Goal: Answer question/provide support: Share knowledge or assist other users

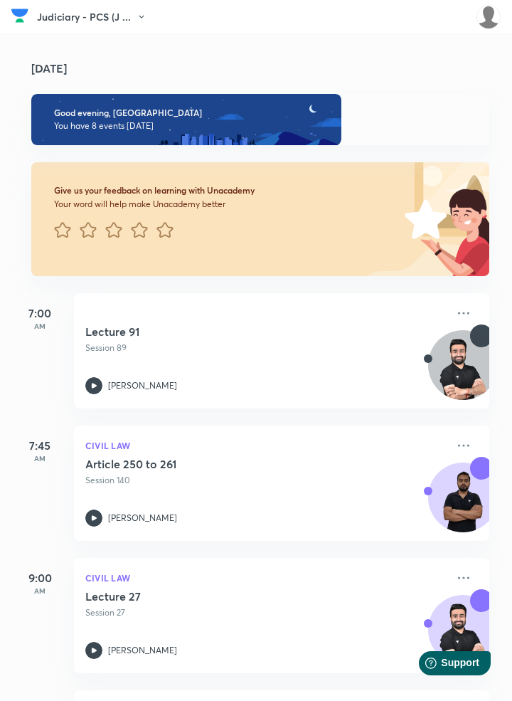
click at [487, 20] on img at bounding box center [489, 17] width 24 height 24
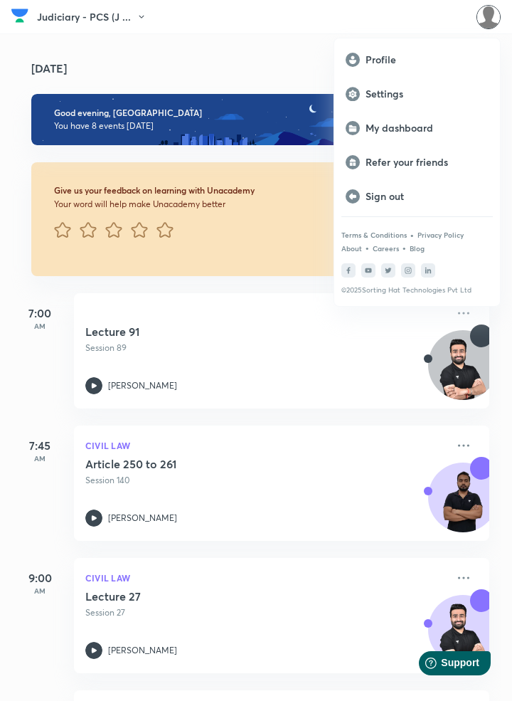
click at [442, 130] on p "My dashboard" at bounding box center [427, 128] width 123 height 13
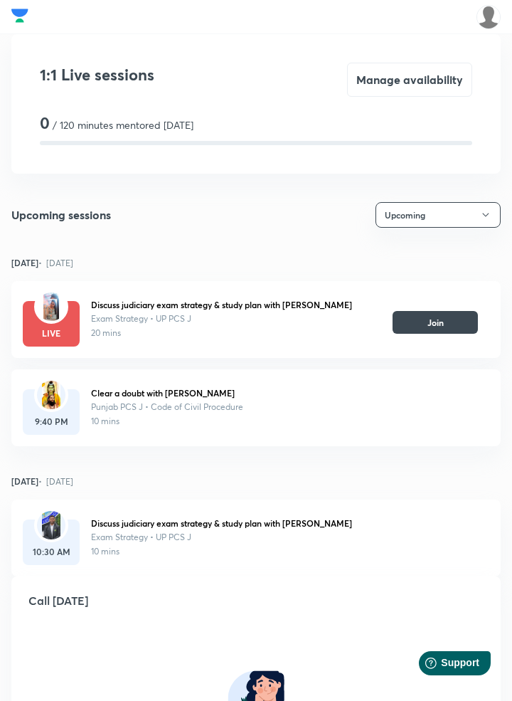
click at [440, 324] on button "Join" at bounding box center [435, 322] width 85 height 23
click at [433, 324] on button "Join" at bounding box center [435, 322] width 85 height 23
click at [450, 323] on button "Join" at bounding box center [435, 322] width 85 height 23
click at [454, 324] on button "Join" at bounding box center [435, 322] width 85 height 23
click at [433, 324] on button "Join" at bounding box center [435, 322] width 85 height 23
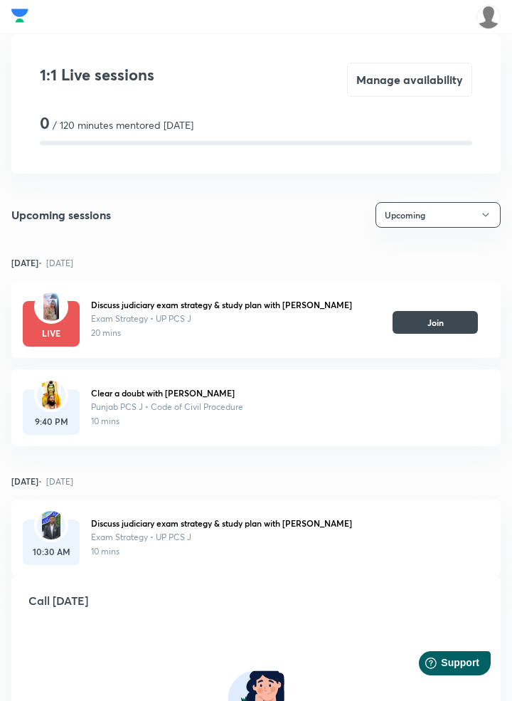
click at [426, 322] on button "Join" at bounding box center [435, 322] width 85 height 23
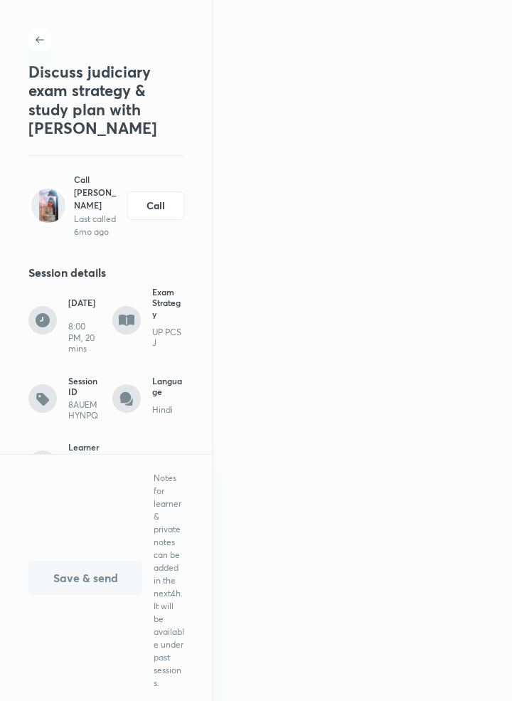
click at [105, 595] on button "Save & send" at bounding box center [85, 578] width 114 height 34
click at [169, 662] on p "Notes for learner & private notes can be added in the next 4h . It will be avai…" at bounding box center [169, 581] width 31 height 218
click at [166, 490] on p "Notes for learner & private notes can be added in the next 4h . It will be avai…" at bounding box center [169, 581] width 31 height 218
click at [166, 516] on p "Notes for learner & private notes can be added in the next 4h . It will be avai…" at bounding box center [169, 581] width 31 height 218
click at [160, 536] on p "Notes for learner & private notes can be added in the next 4h . It will be avai…" at bounding box center [169, 581] width 31 height 218
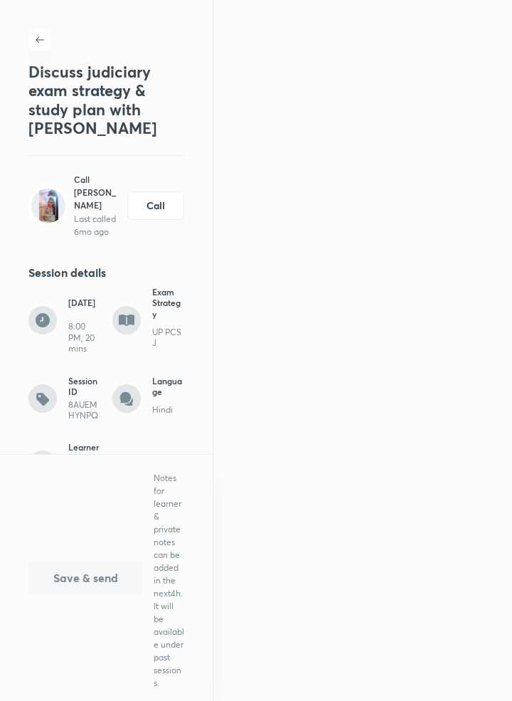
click at [161, 553] on p "Notes for learner & private notes can be added in the next 4h . It will be avai…" at bounding box center [169, 581] width 31 height 218
click at [106, 573] on button "Save & send" at bounding box center [85, 578] width 114 height 34
click at [114, 570] on button "Save & send" at bounding box center [85, 578] width 114 height 34
click at [96, 587] on button "Save & send" at bounding box center [85, 578] width 114 height 34
click at [88, 597] on div "Save & send Notes for learner & private notes can be added in the next 4h . It …" at bounding box center [106, 577] width 213 height 247
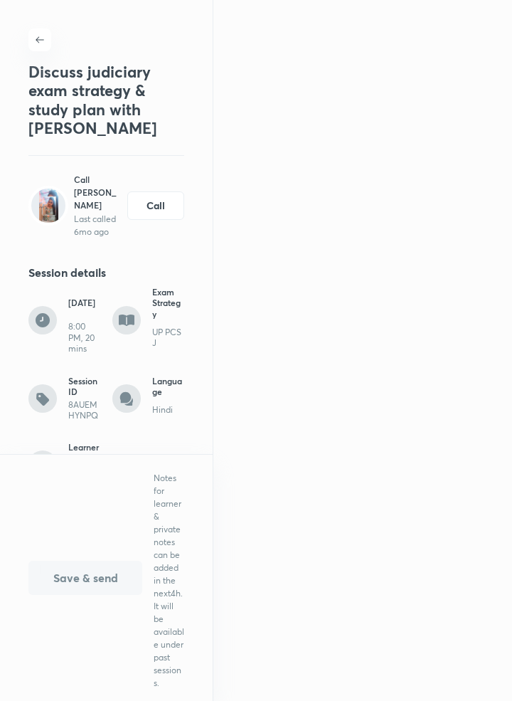
click at [180, 494] on p "Notes for learner & private notes can be added in the next 4h . It will be avai…" at bounding box center [169, 581] width 31 height 218
click at [174, 499] on p "Notes for learner & private notes can be added in the next 4h . It will be avai…" at bounding box center [169, 581] width 31 height 218
click at [171, 504] on p "Notes for learner & private notes can be added in the next 4h . It will be avai…" at bounding box center [169, 581] width 31 height 218
click at [166, 512] on p "Notes for learner & private notes can be added in the next 4h . It will be avai…" at bounding box center [169, 581] width 31 height 218
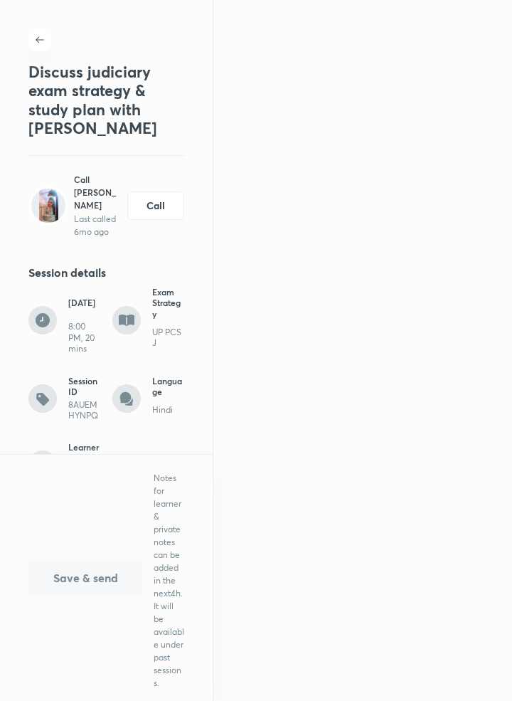
click at [156, 521] on p "Notes for learner & private notes can be added in the next 4h . It will be avai…" at bounding box center [169, 581] width 31 height 218
click at [175, 500] on p "Notes for learner & private notes can be added in the next 4h . It will be avai…" at bounding box center [169, 581] width 31 height 218
click at [171, 507] on p "Notes for learner & private notes can be added in the next 4h . It will be avai…" at bounding box center [169, 581] width 31 height 218
click at [165, 522] on p "Notes for learner & private notes can be added in the next 4h . It will be avai…" at bounding box center [169, 581] width 31 height 218
click at [171, 524] on p "Notes for learner & private notes can be added in the next 4h . It will be avai…" at bounding box center [169, 581] width 31 height 218
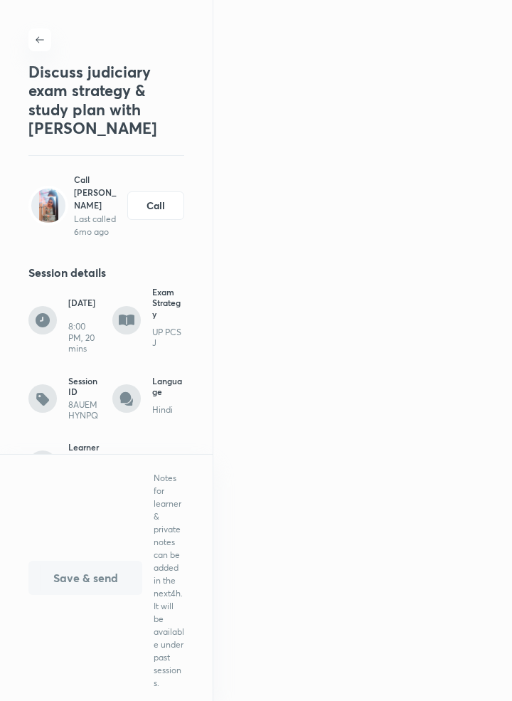
click at [180, 520] on p "Notes for learner & private notes can be added in the next 4h . It will be avai…" at bounding box center [169, 581] width 31 height 218
click at [161, 524] on p "Notes for learner & private notes can be added in the next 4h . It will be avai…" at bounding box center [169, 581] width 31 height 218
click at [168, 531] on p "Notes for learner & private notes can be added in the next 4h . It will be avai…" at bounding box center [169, 581] width 31 height 218
click at [155, 541] on p "Notes for learner & private notes can be added in the next 4h . It will be avai…" at bounding box center [169, 581] width 31 height 218
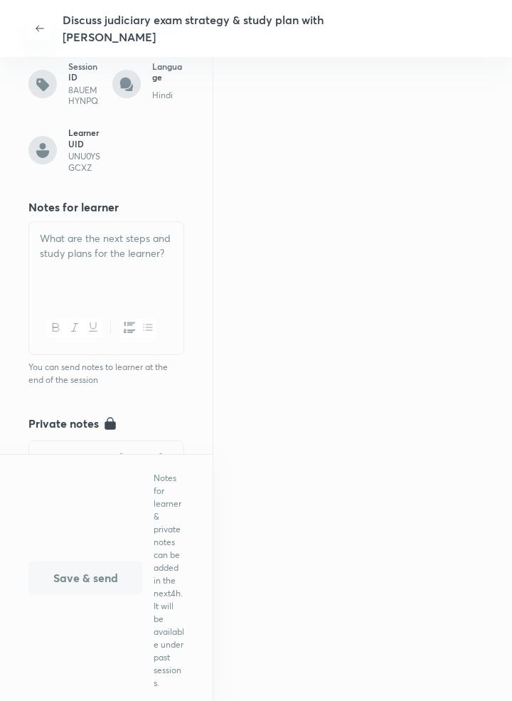
scroll to position [313, 0]
click at [125, 260] on div at bounding box center [106, 263] width 154 height 80
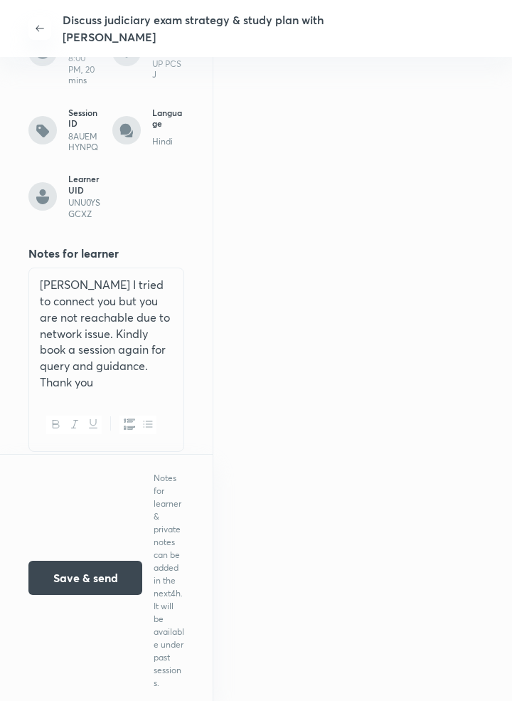
scroll to position [344, 0]
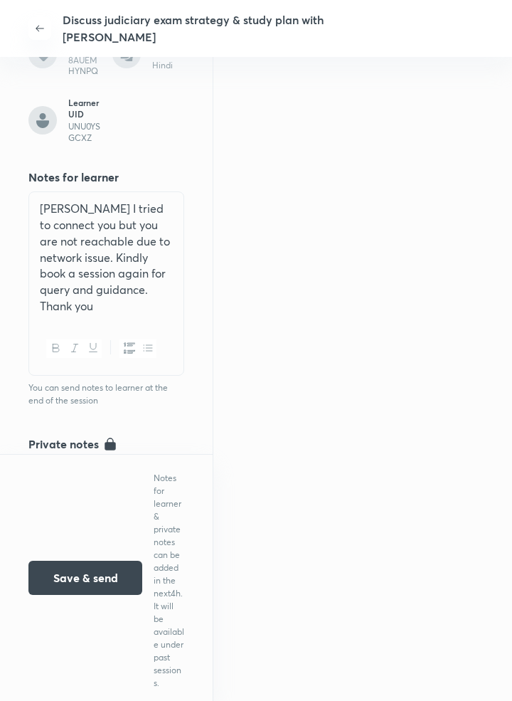
click at [174, 370] on div at bounding box center [106, 348] width 154 height 52
click at [94, 579] on button "Save & send" at bounding box center [85, 578] width 114 height 34
